Goal: Find specific page/section: Find specific page/section

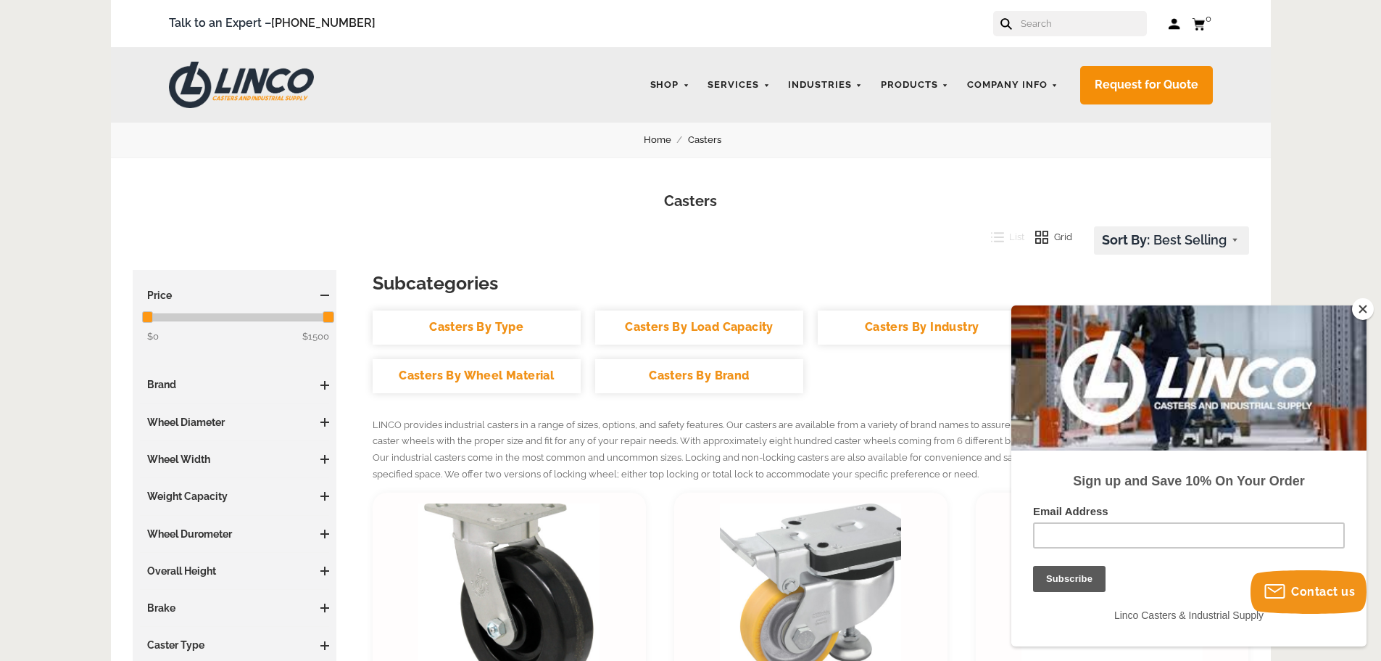
click at [546, 376] on link "Casters By Wheel Material" at bounding box center [477, 376] width 208 height 34
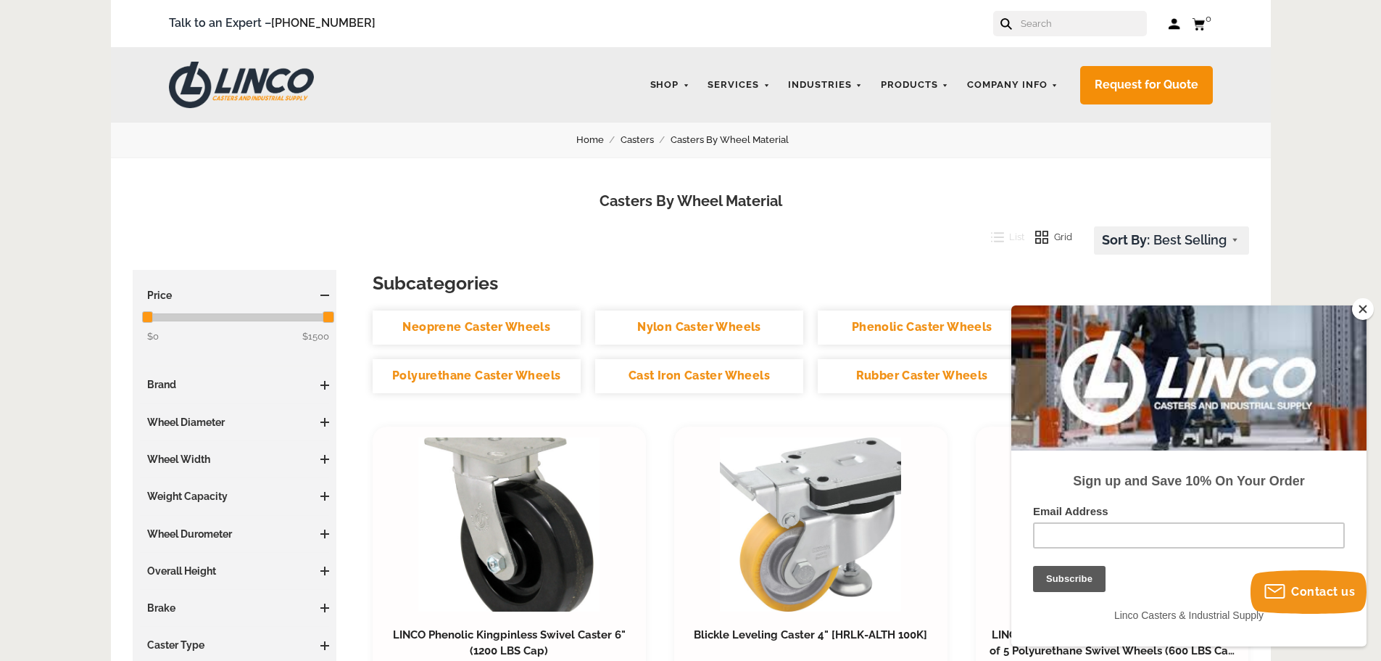
click at [1360, 307] on button "Close" at bounding box center [1363, 309] width 22 height 22
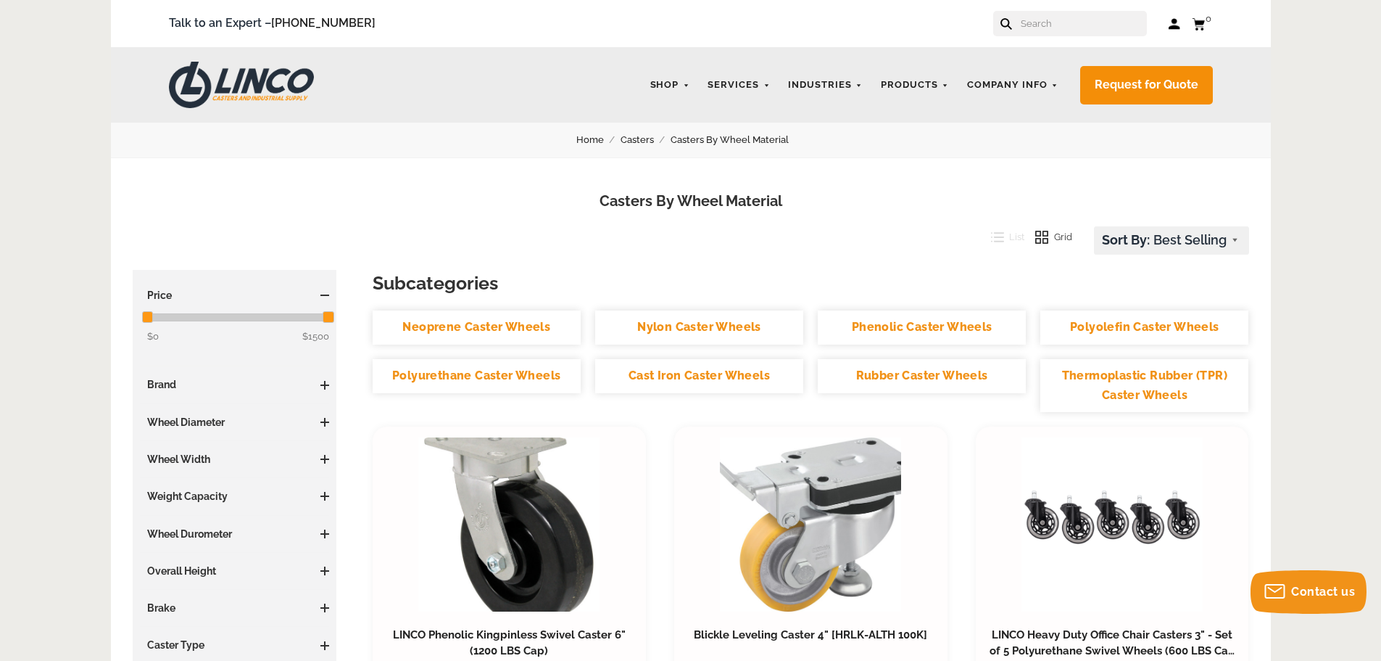
click at [460, 370] on link "Polyurethane Caster Wheels" at bounding box center [477, 376] width 208 height 34
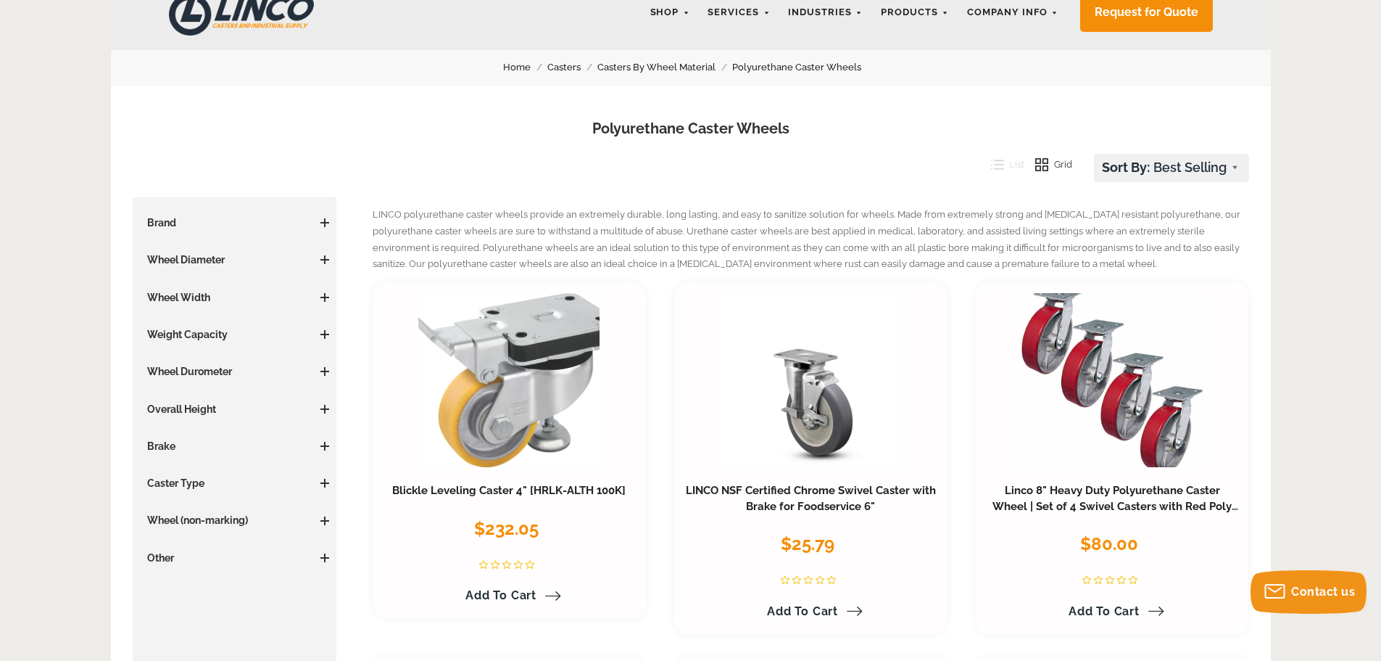
scroll to position [145, 0]
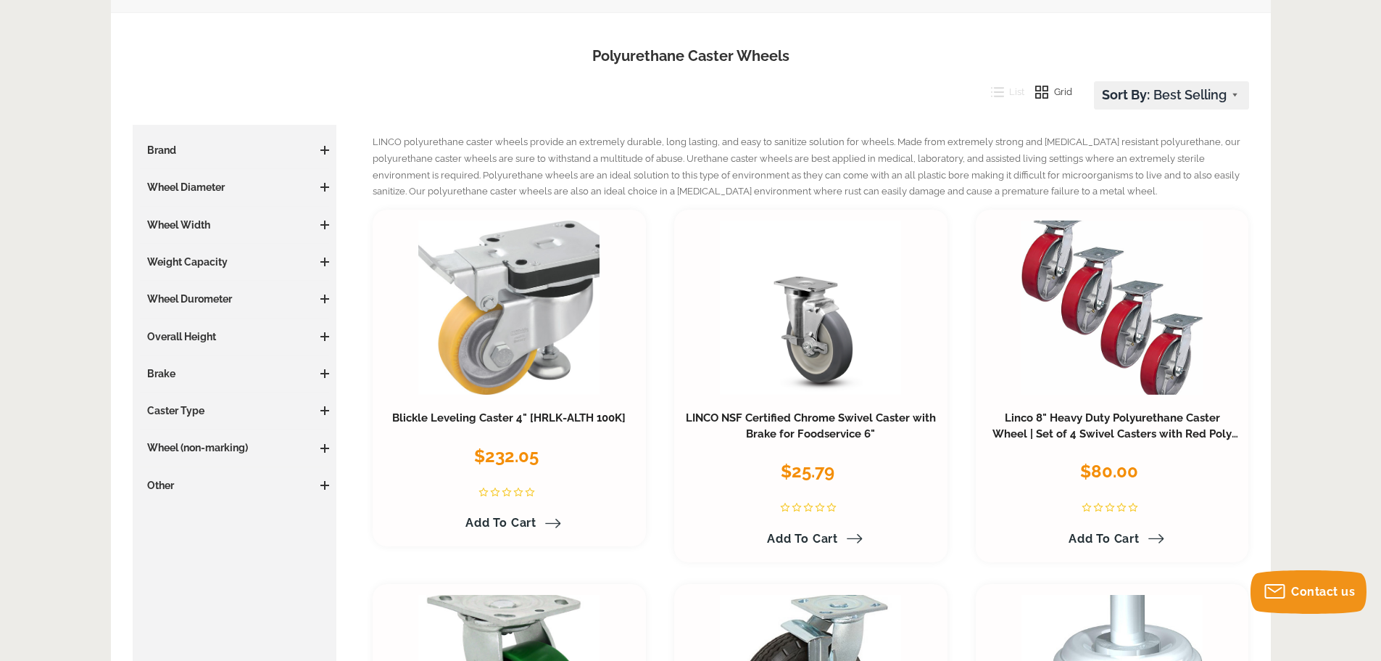
click at [324, 410] on span at bounding box center [325, 410] width 9 height 1
click at [321, 547] on span at bounding box center [325, 546] width 9 height 9
click at [323, 226] on span at bounding box center [325, 224] width 9 height 9
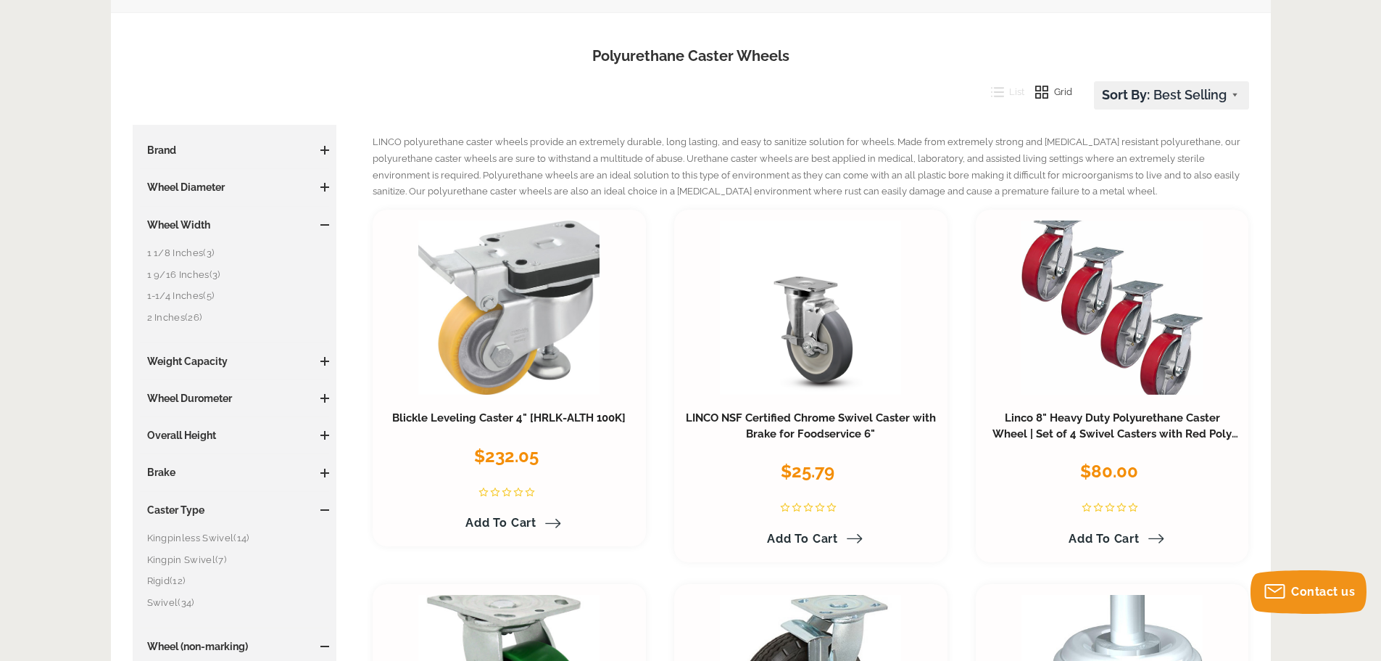
click at [168, 314] on link "2 Inches (26)" at bounding box center [238, 318] width 183 height 16
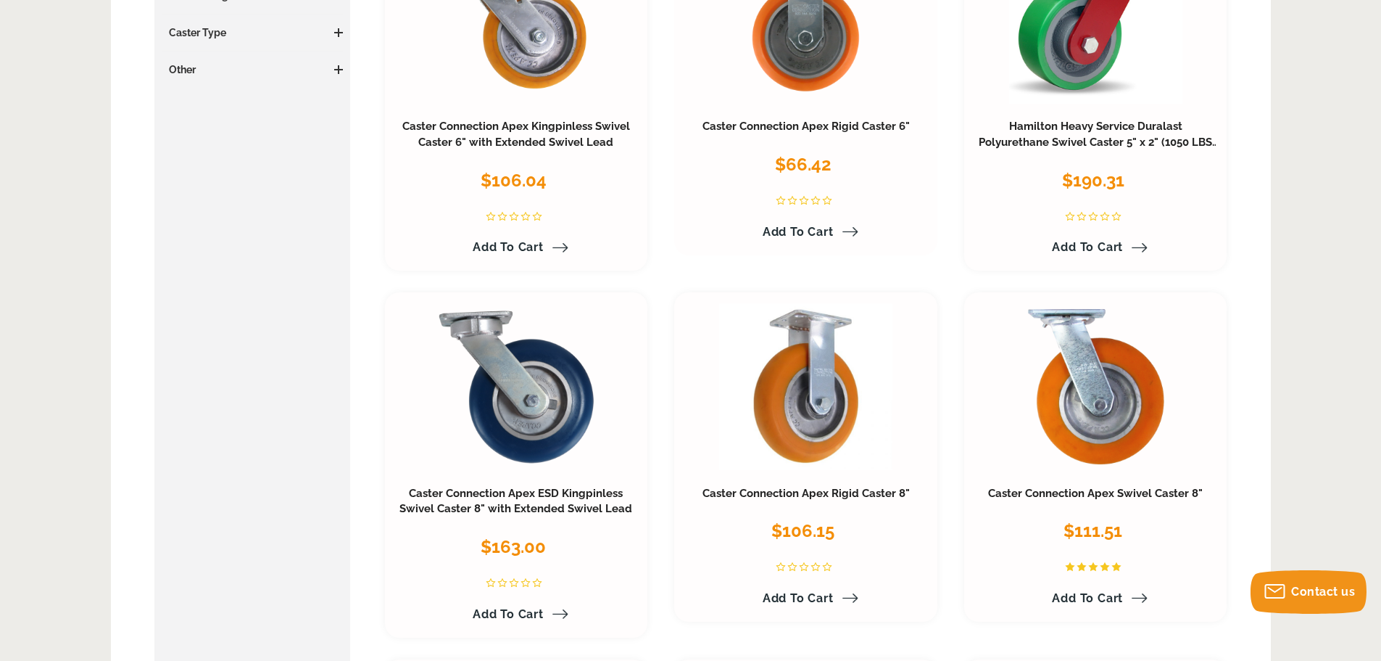
scroll to position [145, 0]
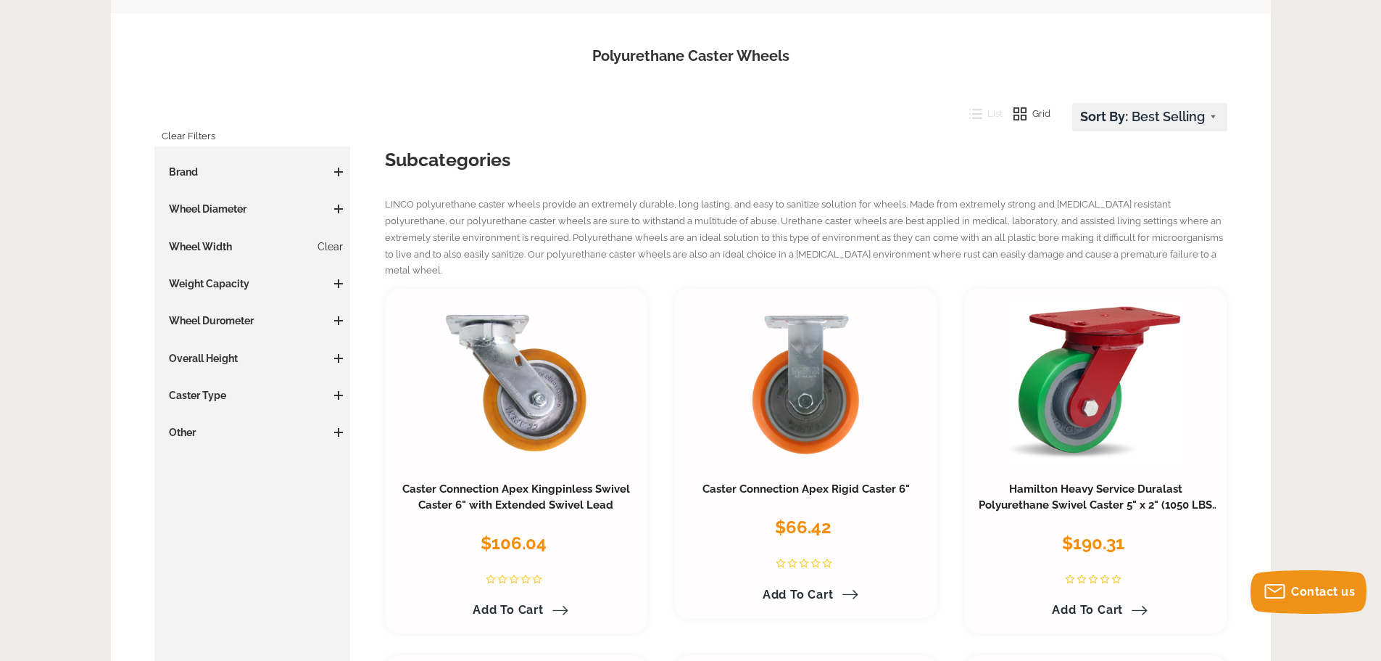
click at [338, 169] on span at bounding box center [338, 172] width 1 height 9
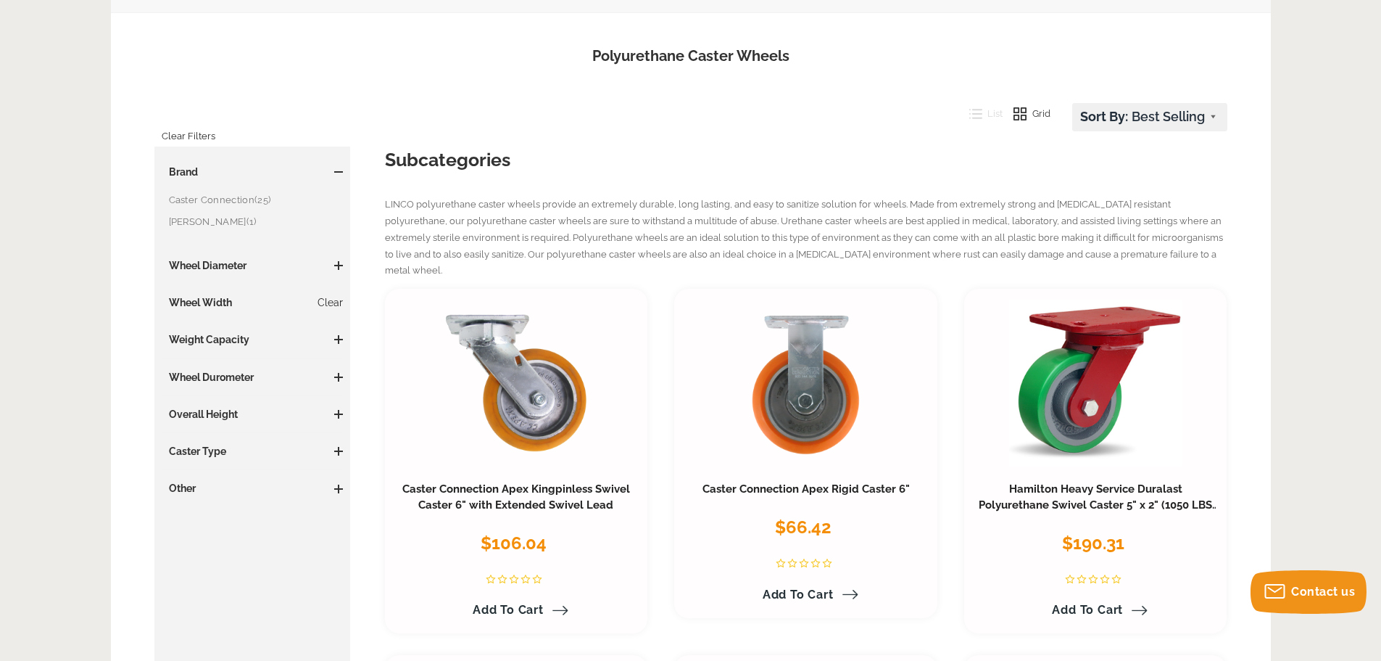
click at [284, 53] on h1 "Polyurethane Caster Wheels" at bounding box center [691, 56] width 1117 height 21
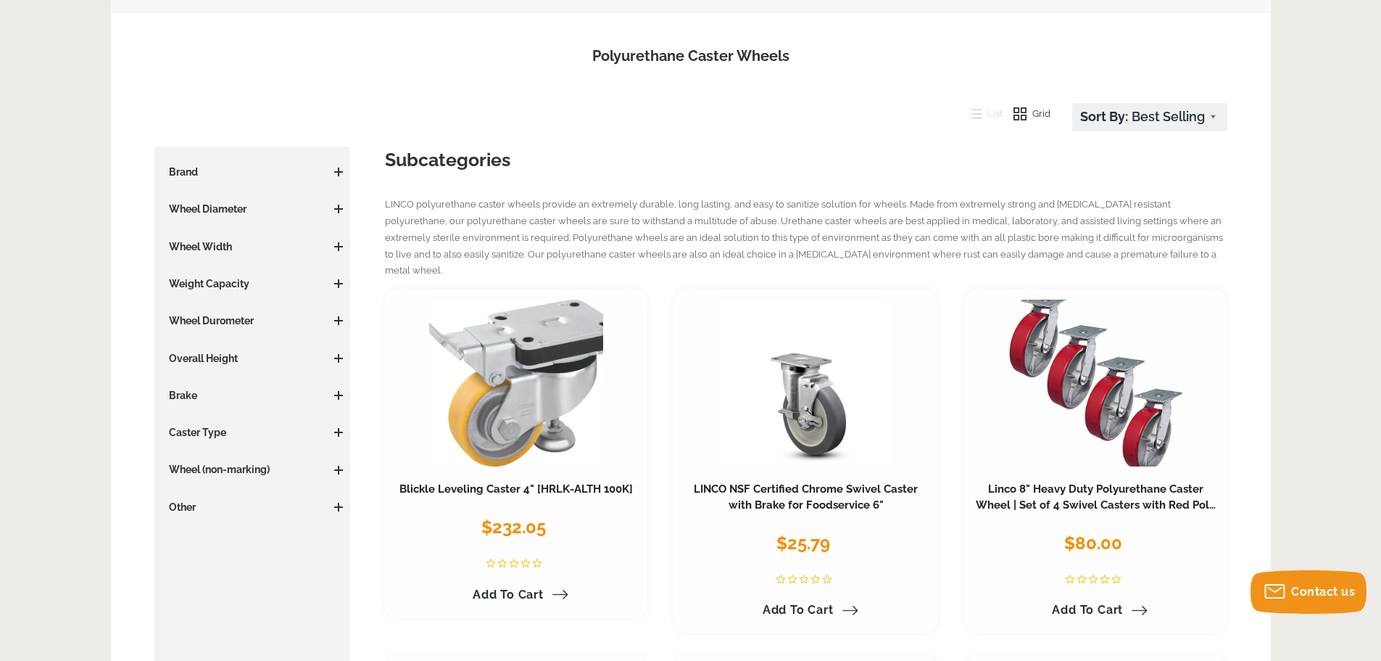
click at [338, 322] on span at bounding box center [338, 320] width 1 height 9
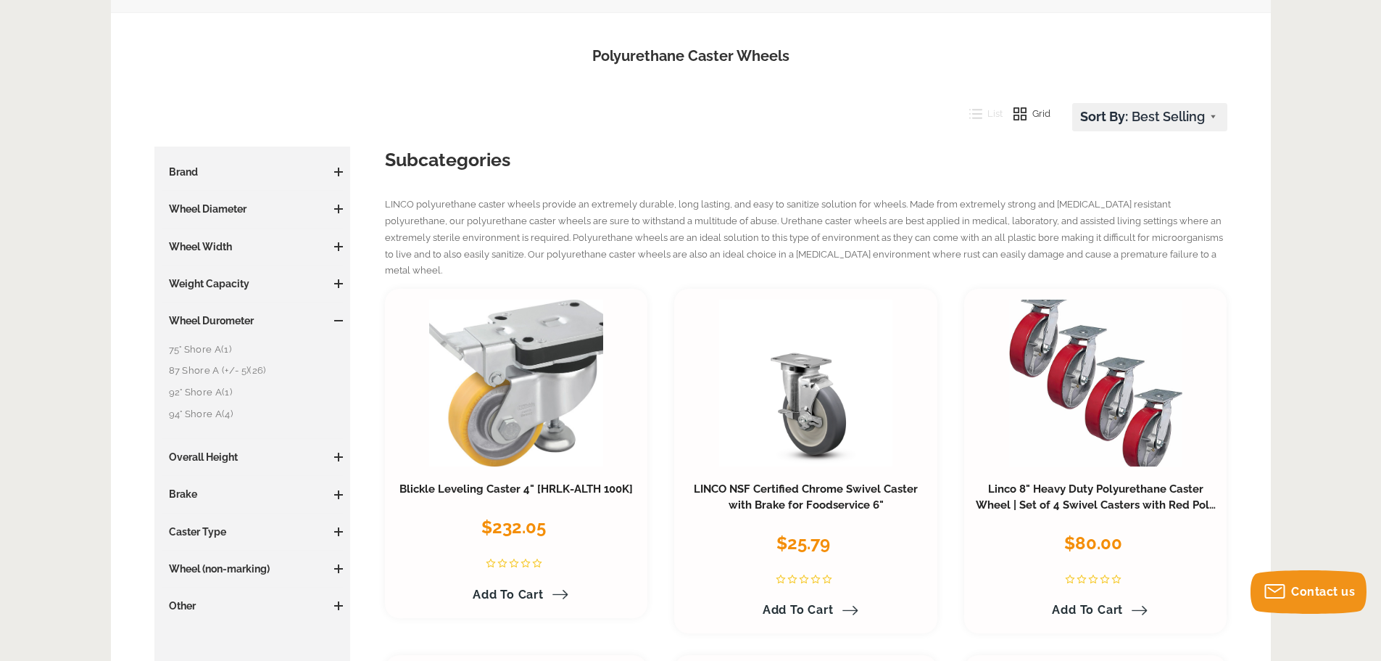
click at [336, 320] on span at bounding box center [338, 320] width 9 height 1
